Goal: Information Seeking & Learning: Find specific fact

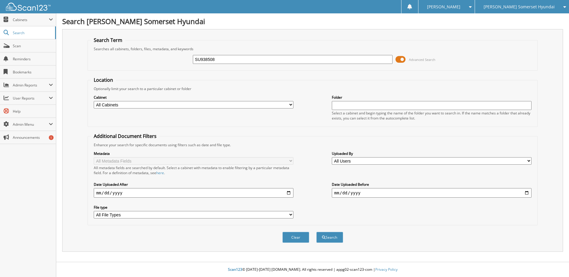
type input "SU938508"
click at [316, 232] on button "Search" at bounding box center [329, 237] width 27 height 11
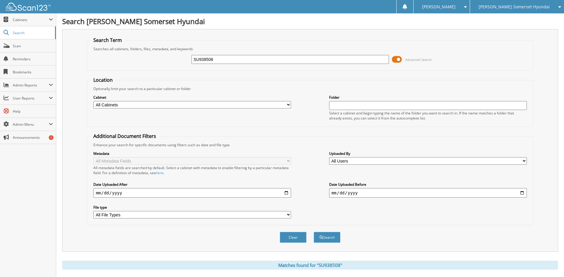
drag, startPoint x: 174, startPoint y: 59, endPoint x: 140, endPoint y: 63, distance: 33.9
click at [102, 63] on div "SU938508 Advanced Search" at bounding box center [309, 59] width 439 height 16
click at [78, 62] on div "Search Term Searches all cabinets, folders, files, metadata, and keywords SU938…" at bounding box center [310, 140] width 496 height 223
type input "RU730678"
click at [314, 232] on button "Search" at bounding box center [327, 237] width 27 height 11
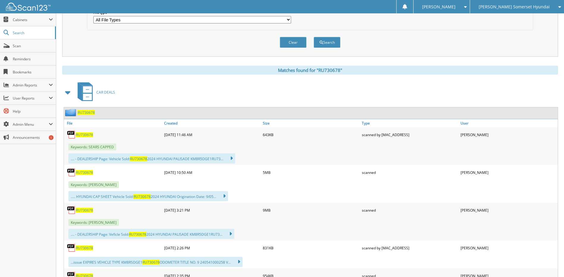
scroll to position [208, 0]
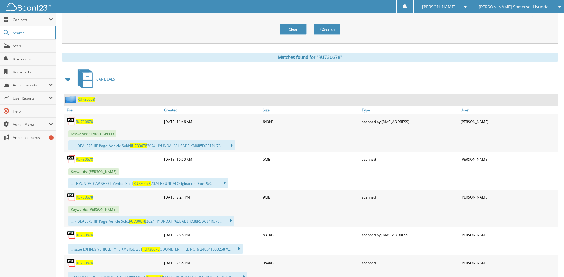
click at [78, 159] on span "RU730678" at bounding box center [84, 159] width 17 height 5
click at [31, 44] on span "Scan" at bounding box center [33, 45] width 40 height 5
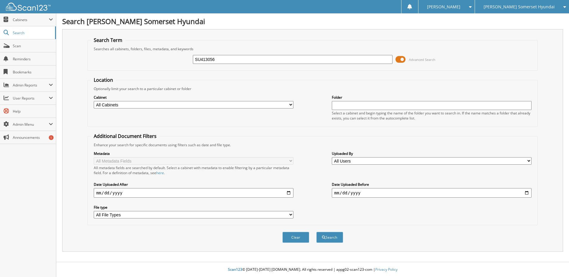
type input "SU413056"
click at [316, 232] on button "Search" at bounding box center [329, 237] width 27 height 11
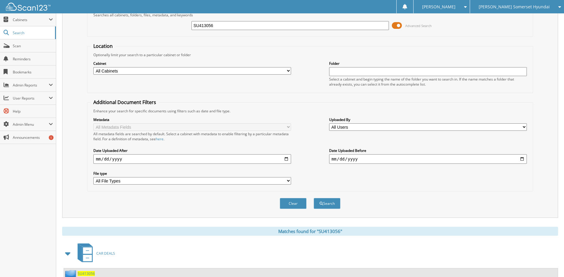
scroll to position [101, 0]
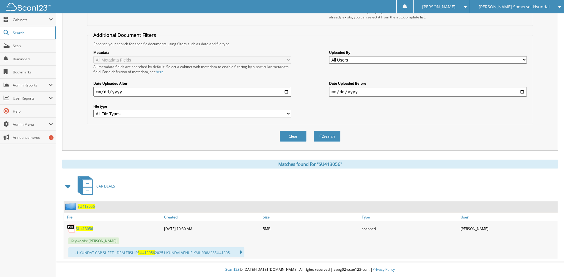
click at [83, 230] on span "SU413056" at bounding box center [84, 228] width 17 height 5
click at [29, 52] on link "Scan" at bounding box center [28, 46] width 56 height 13
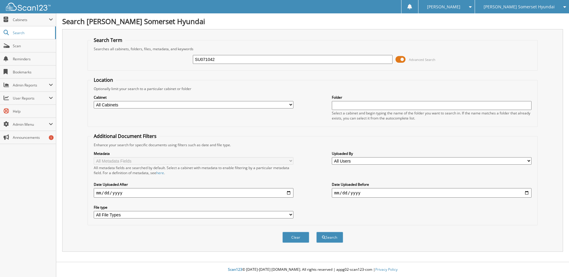
type input "SU071042"
click at [316, 232] on button "Search" at bounding box center [329, 237] width 27 height 11
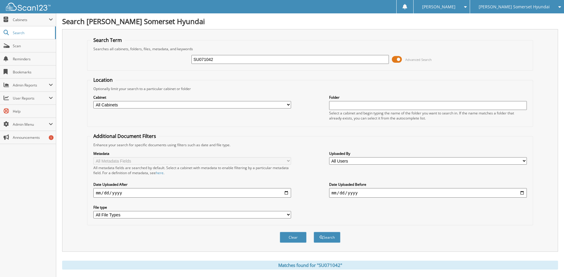
drag, startPoint x: 79, startPoint y: 59, endPoint x: 73, endPoint y: 59, distance: 6.0
click at [75, 59] on div "Search Term Searches all cabinets, folders, files, metadata, and keywords SU071…" at bounding box center [310, 140] width 496 height 223
type input "PU981247"
click at [314, 232] on button "Search" at bounding box center [327, 237] width 27 height 11
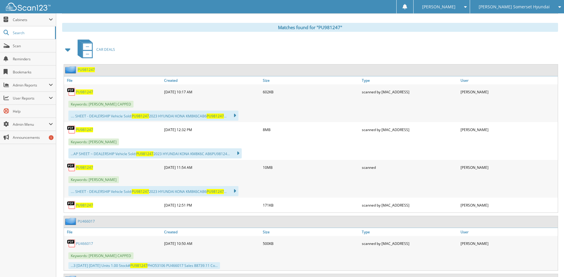
click at [84, 167] on span "PU981247" at bounding box center [84, 167] width 17 height 5
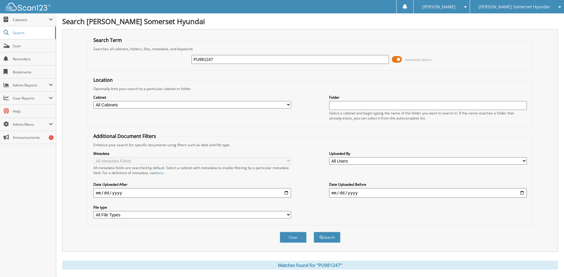
click at [161, 58] on div "PU981247 Advanced Search" at bounding box center [309, 59] width 439 height 16
type input "SH127586"
click at [314, 232] on button "Search" at bounding box center [327, 237] width 27 height 11
click at [29, 14] on span "Cabinets" at bounding box center [28, 19] width 56 height 13
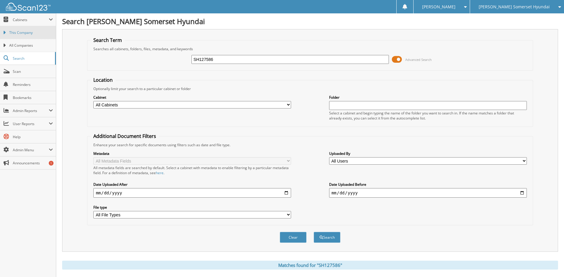
click at [23, 32] on span "This Company" at bounding box center [31, 32] width 44 height 5
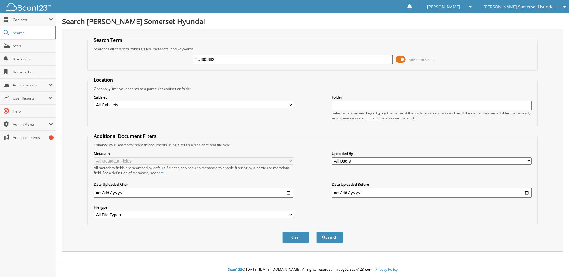
type input "TU365382"
click at [316, 232] on button "Search" at bounding box center [329, 237] width 27 height 11
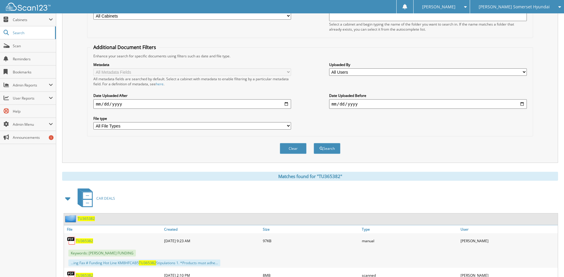
scroll to position [238, 0]
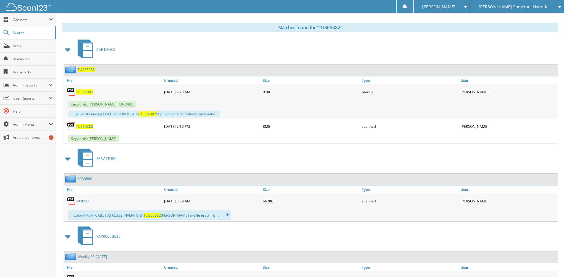
click at [84, 128] on span "TU365382" at bounding box center [84, 126] width 17 height 5
click at [31, 46] on span "Scan" at bounding box center [33, 45] width 40 height 5
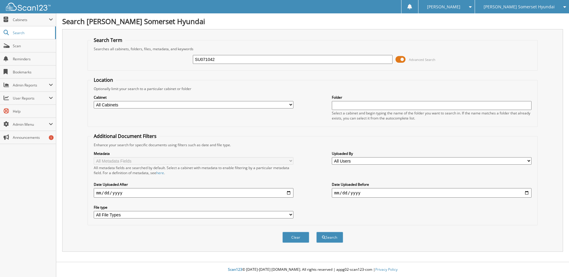
type input "SU071042"
click at [316, 232] on button "Search" at bounding box center [329, 237] width 27 height 11
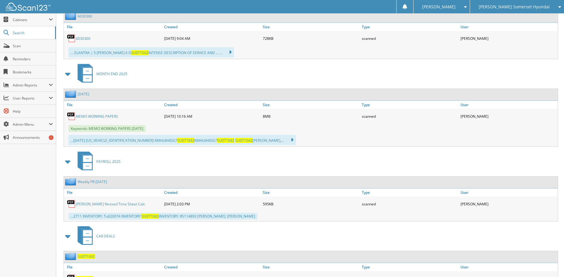
scroll to position [329, 0]
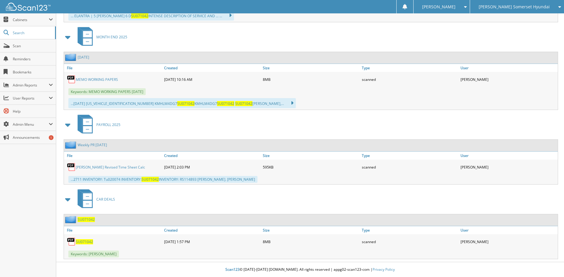
click at [76, 244] on img at bounding box center [71, 241] width 9 height 9
click at [81, 242] on span "SU071042" at bounding box center [84, 241] width 17 height 5
click at [33, 47] on span "Scan" at bounding box center [33, 45] width 40 height 5
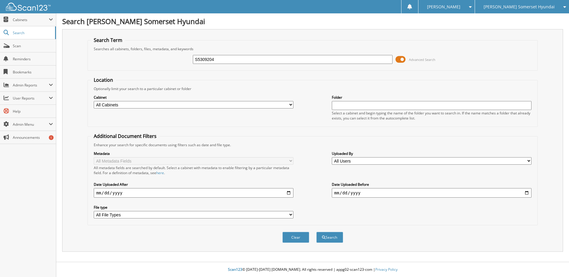
type input "S5309204"
click at [316, 232] on button "Search" at bounding box center [329, 237] width 27 height 11
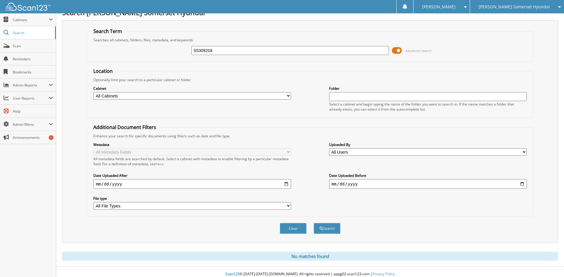
scroll to position [14, 0]
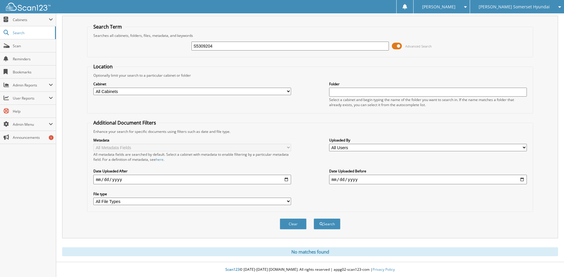
drag, startPoint x: 128, startPoint y: 46, endPoint x: 124, endPoint y: 46, distance: 3.6
click at [124, 46] on div "S5309204 Advanced Search" at bounding box center [309, 46] width 439 height 16
type input "MR376567"
click at [314, 219] on button "Search" at bounding box center [327, 224] width 27 height 11
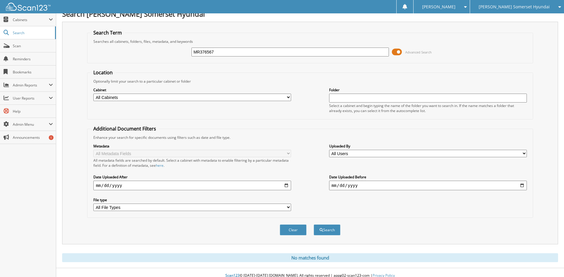
scroll to position [14, 0]
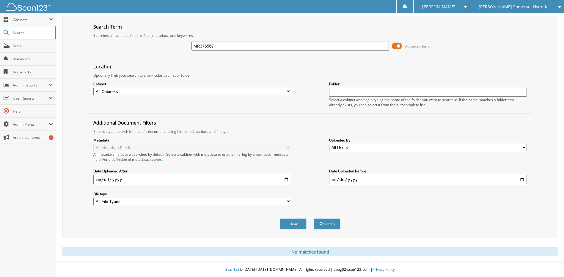
click at [137, 48] on div "MR376567 Advanced Search" at bounding box center [309, 46] width 439 height 16
type input "PU981247"
click at [314, 219] on button "Search" at bounding box center [327, 224] width 27 height 11
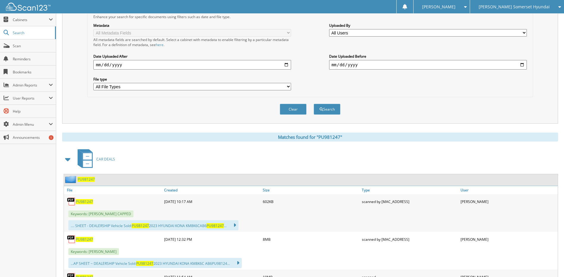
scroll to position [238, 0]
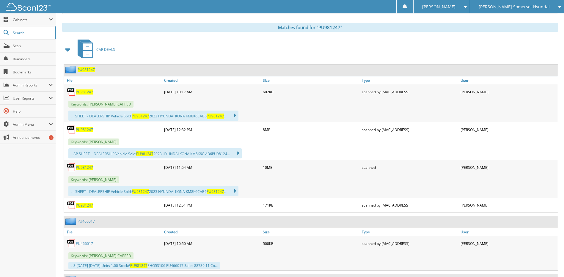
click at [89, 167] on span "PU981247" at bounding box center [84, 167] width 17 height 5
click at [88, 169] on span "PU981247" at bounding box center [84, 167] width 17 height 5
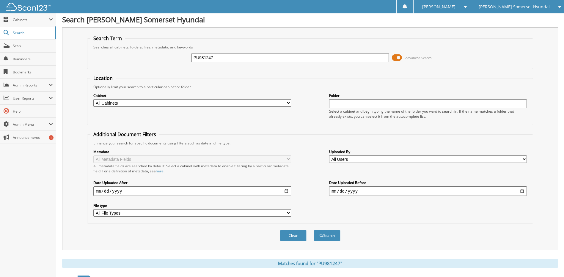
scroll to position [0, 0]
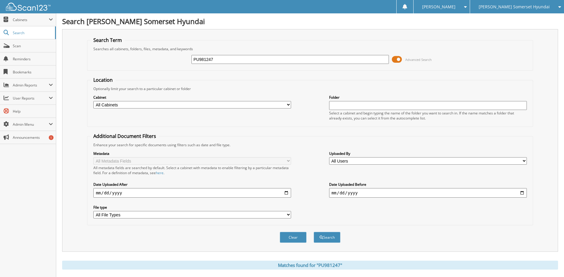
drag, startPoint x: 228, startPoint y: 62, endPoint x: 103, endPoint y: 62, distance: 125.2
click at [105, 61] on div "PU981247 Advanced Search" at bounding box center [309, 59] width 439 height 16
type input "SU938508"
click at [314, 232] on button "Search" at bounding box center [327, 237] width 27 height 11
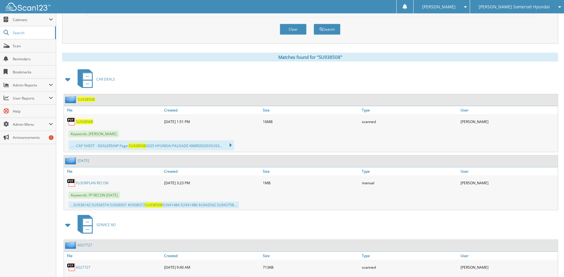
click at [86, 120] on span "SU938508" at bounding box center [84, 121] width 17 height 5
